Goal: Navigation & Orientation: Find specific page/section

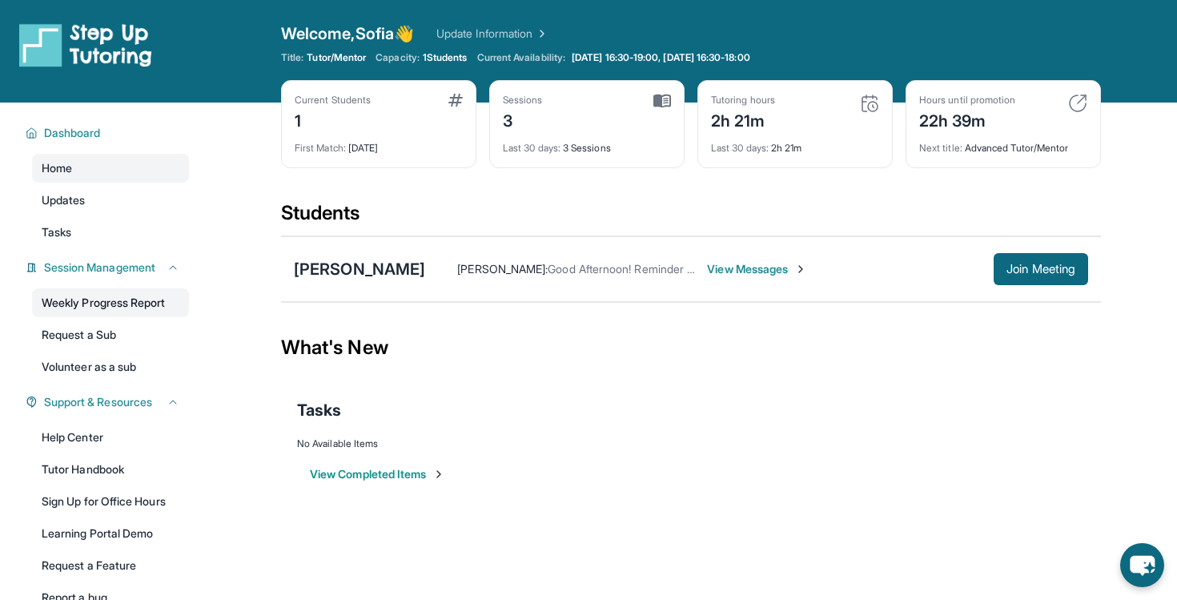
click at [72, 291] on link "Weekly Progress Report" at bounding box center [110, 302] width 157 height 29
click at [737, 265] on span "View Messages" at bounding box center [757, 269] width 100 height 16
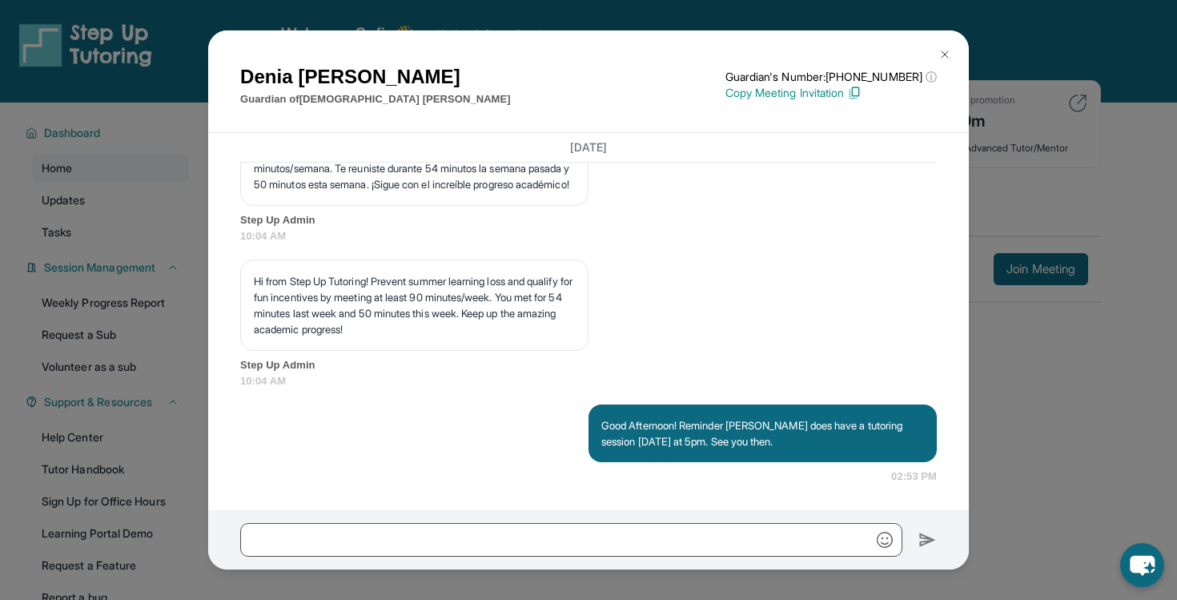
scroll to position [2615, 0]
click at [943, 51] on img at bounding box center [945, 54] width 13 height 13
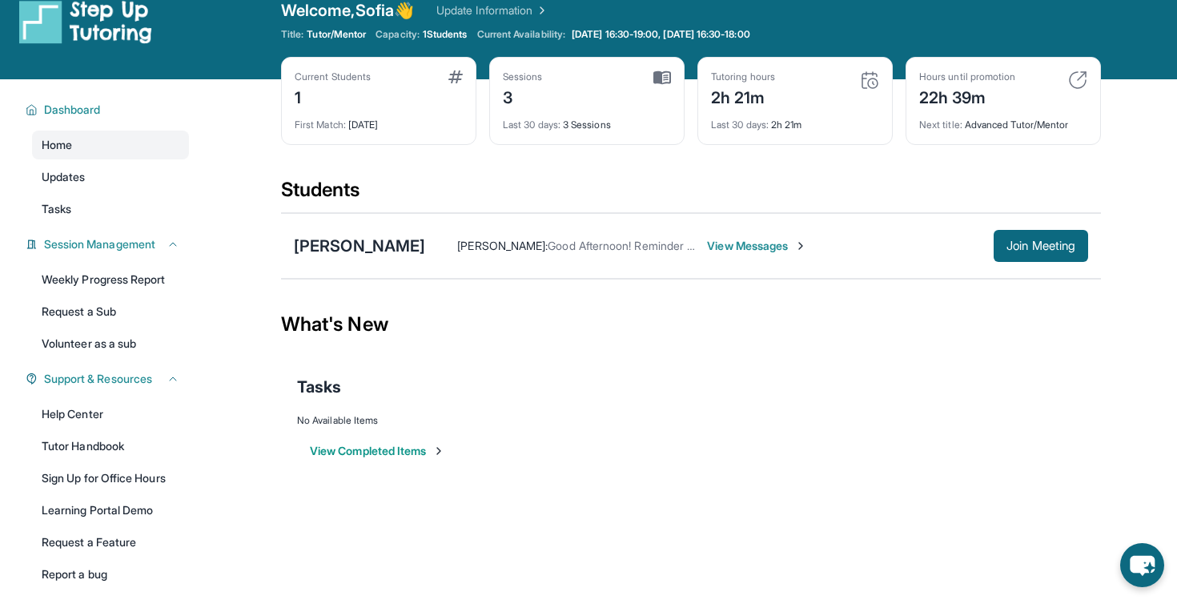
scroll to position [30, 0]
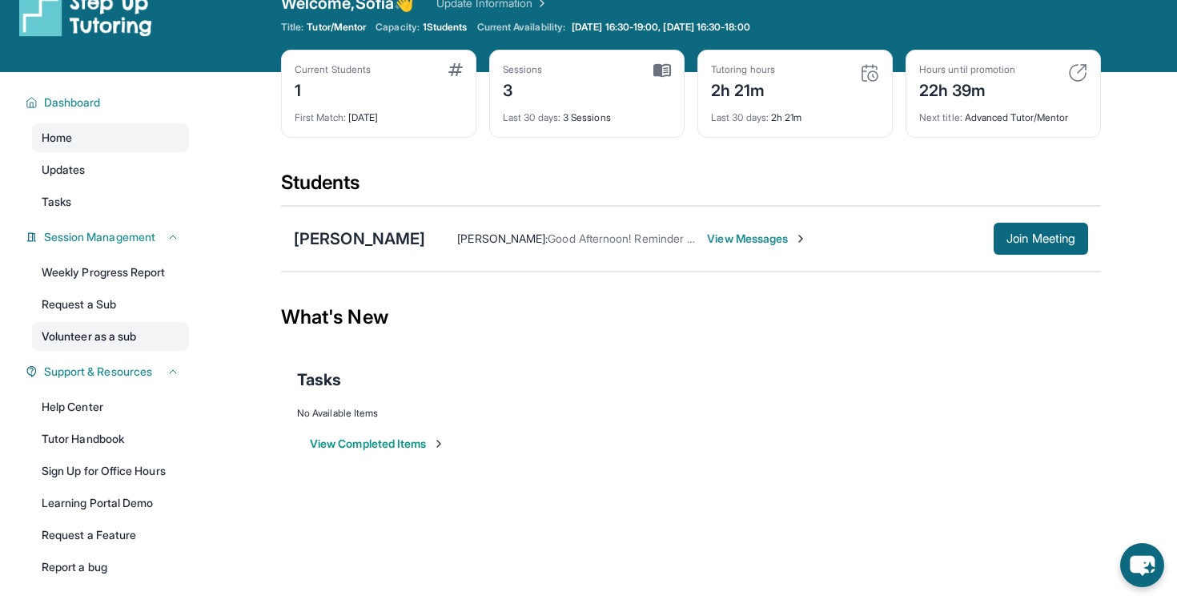
click at [125, 338] on link "Volunteer as a sub" at bounding box center [110, 336] width 157 height 29
click at [660, 66] on img at bounding box center [663, 70] width 18 height 14
click at [533, 77] on div "3" at bounding box center [523, 89] width 40 height 26
click at [525, 70] on div "Sessions" at bounding box center [523, 69] width 40 height 13
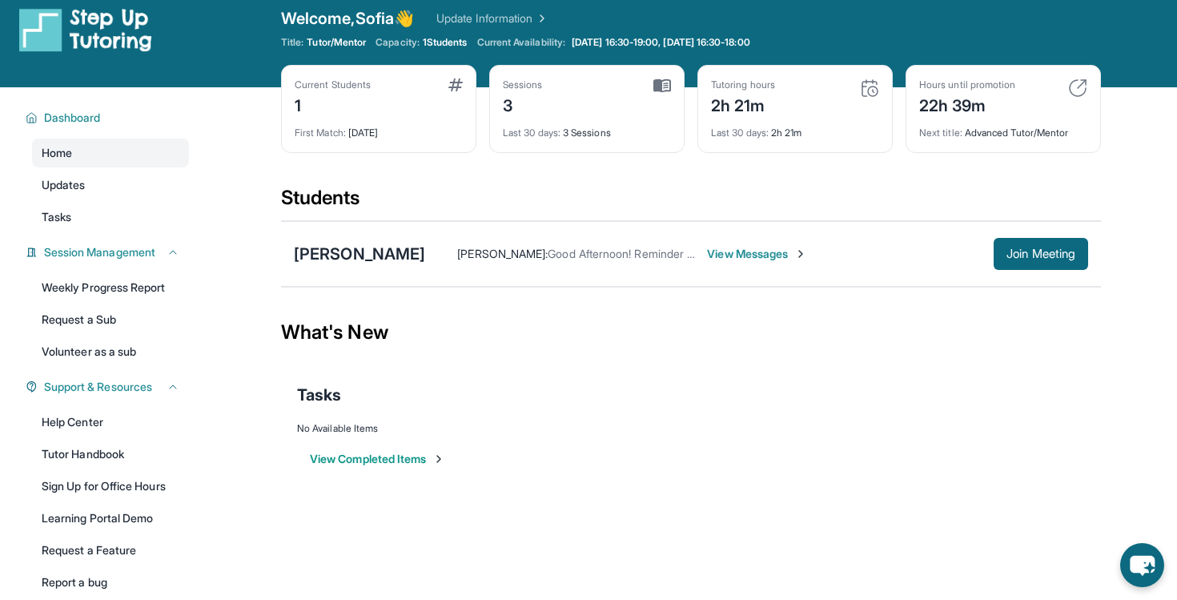
scroll to position [0, 0]
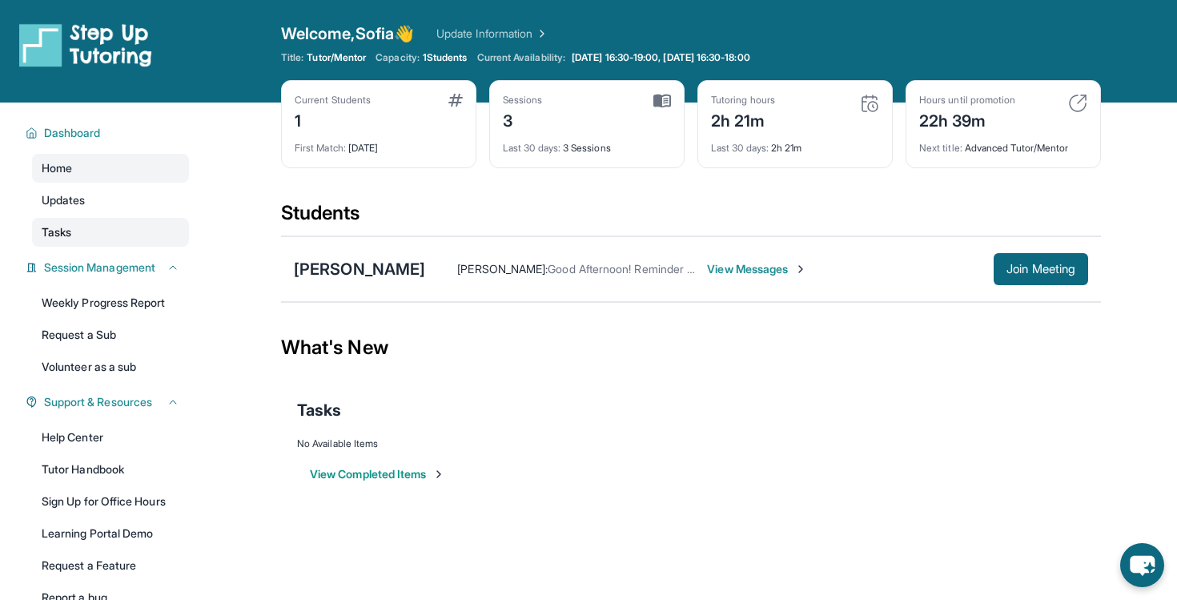
click at [113, 229] on link "Tasks" at bounding box center [110, 232] width 157 height 29
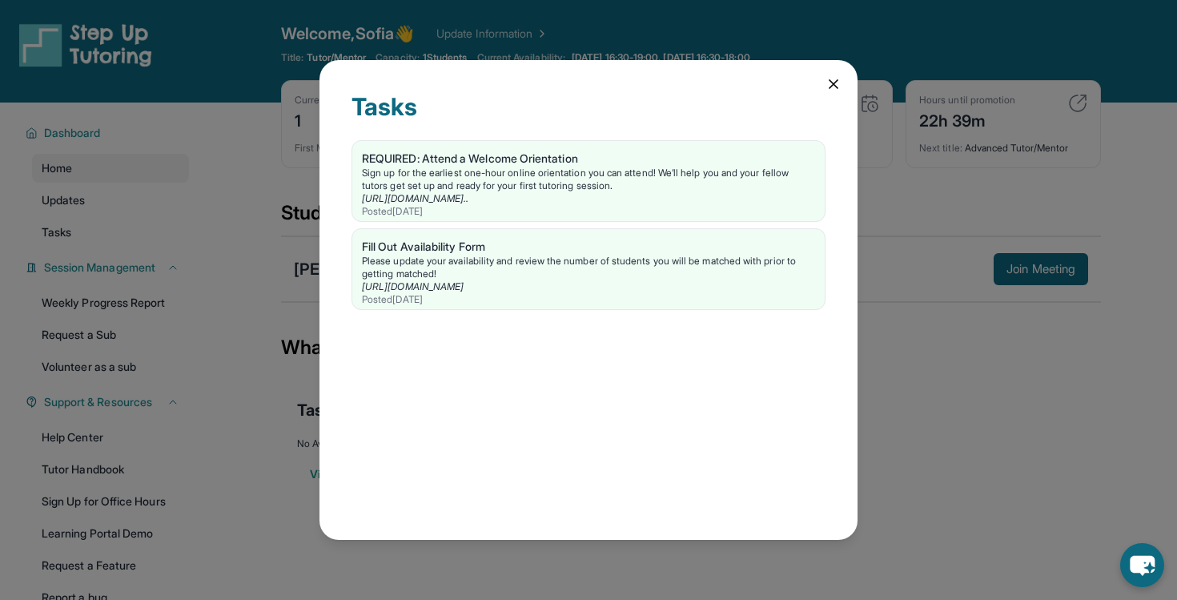
click at [187, 198] on div "Tasks REQUIRED: Attend a Welcome Orientation Sign up for the earliest one-hour …" at bounding box center [588, 300] width 1177 height 600
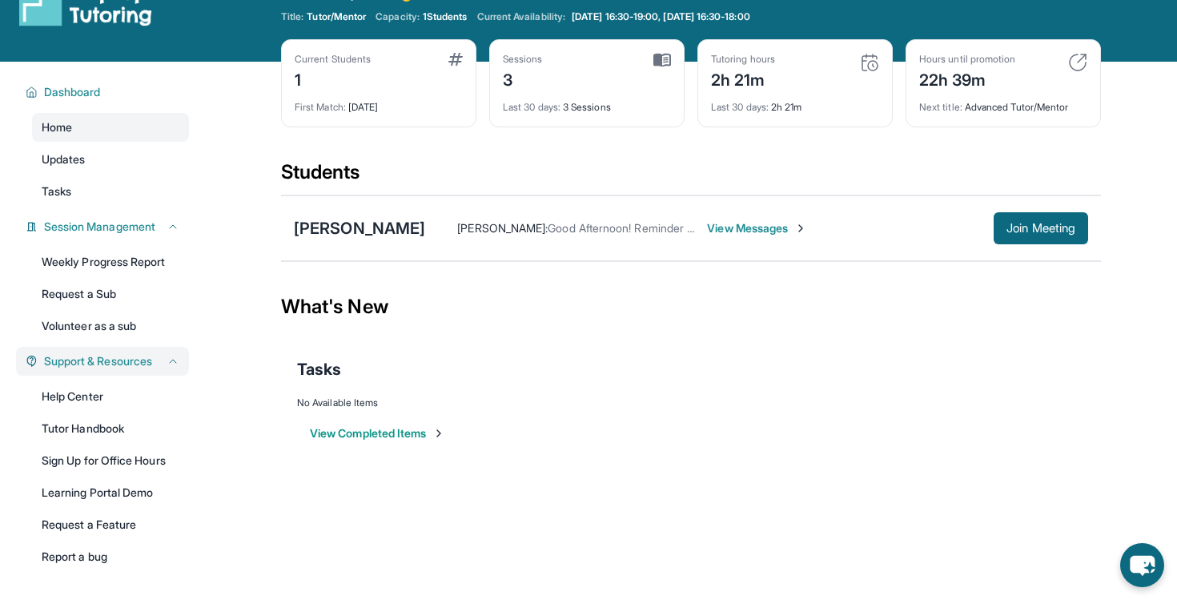
scroll to position [103, 0]
